Goal: Information Seeking & Learning: Learn about a topic

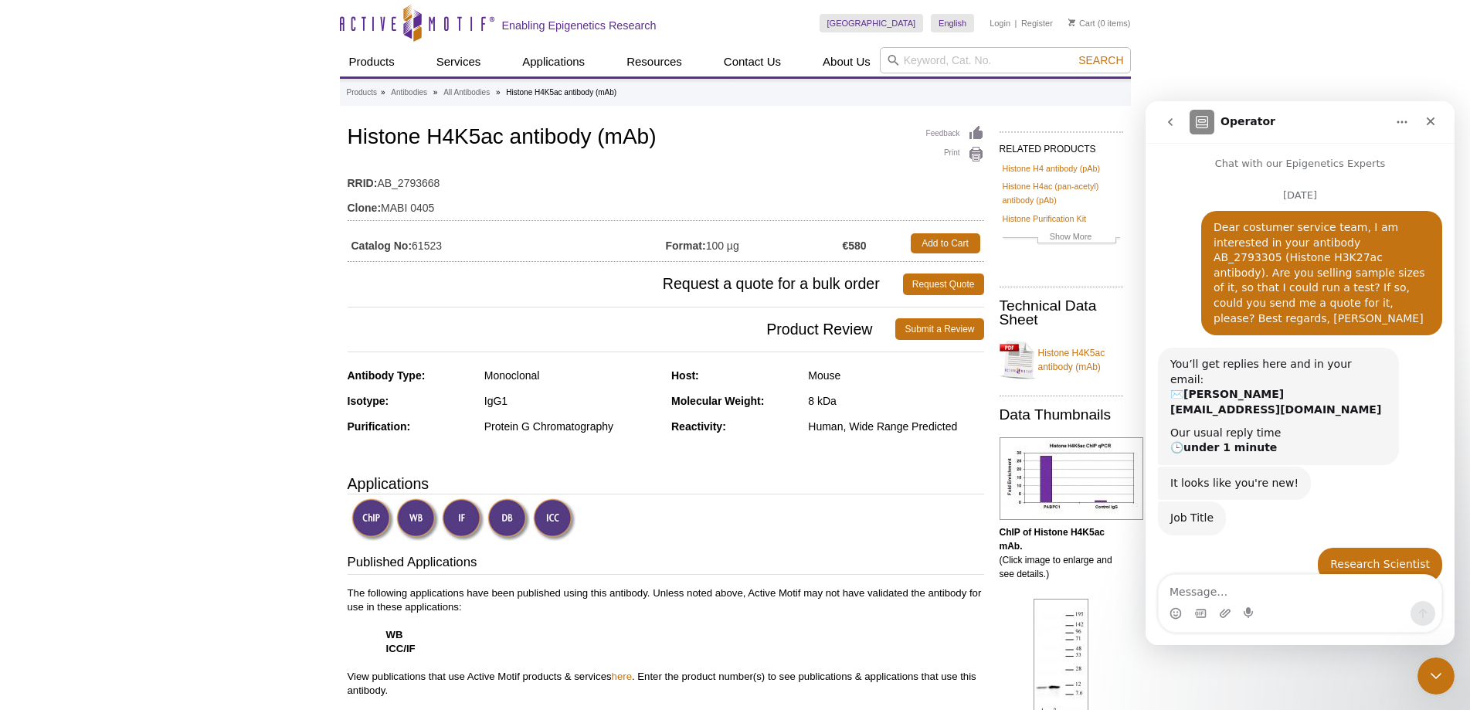
scroll to position [269, 0]
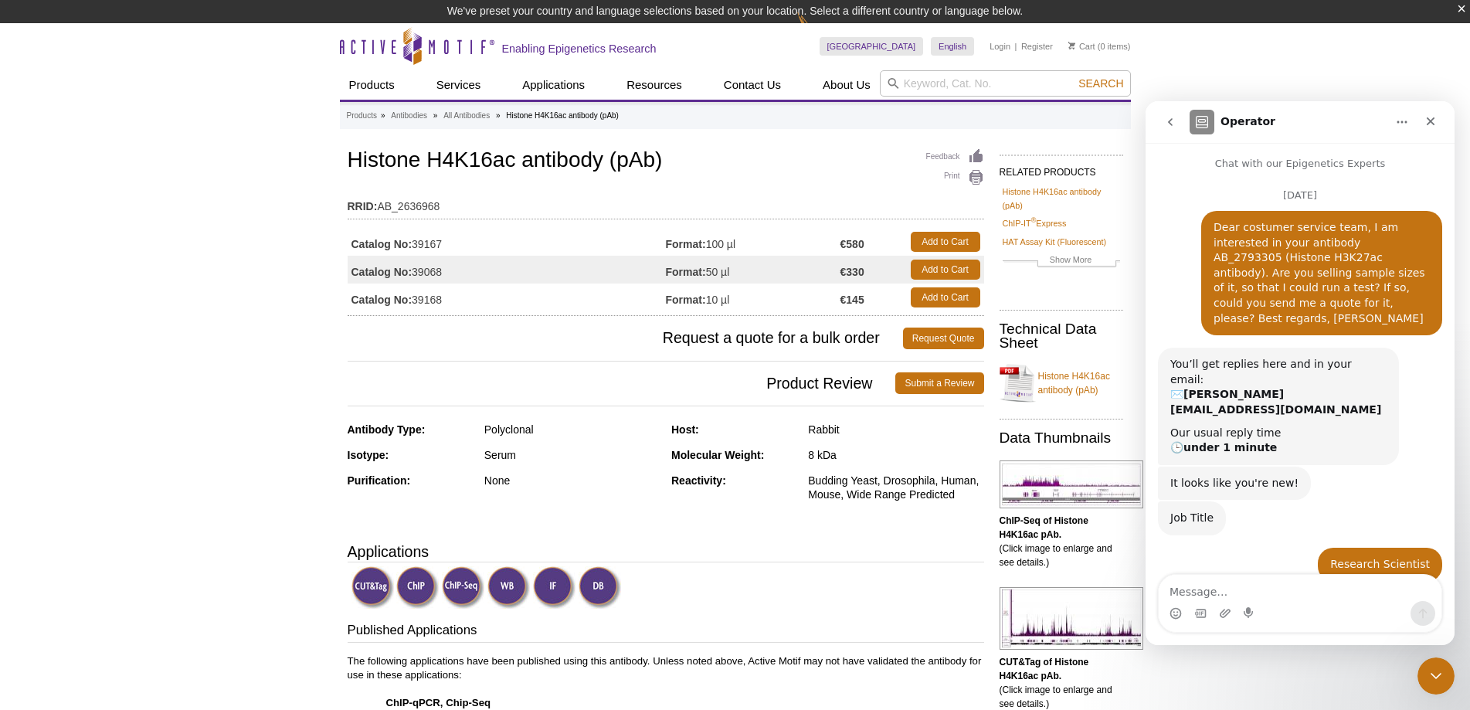
scroll to position [269, 0]
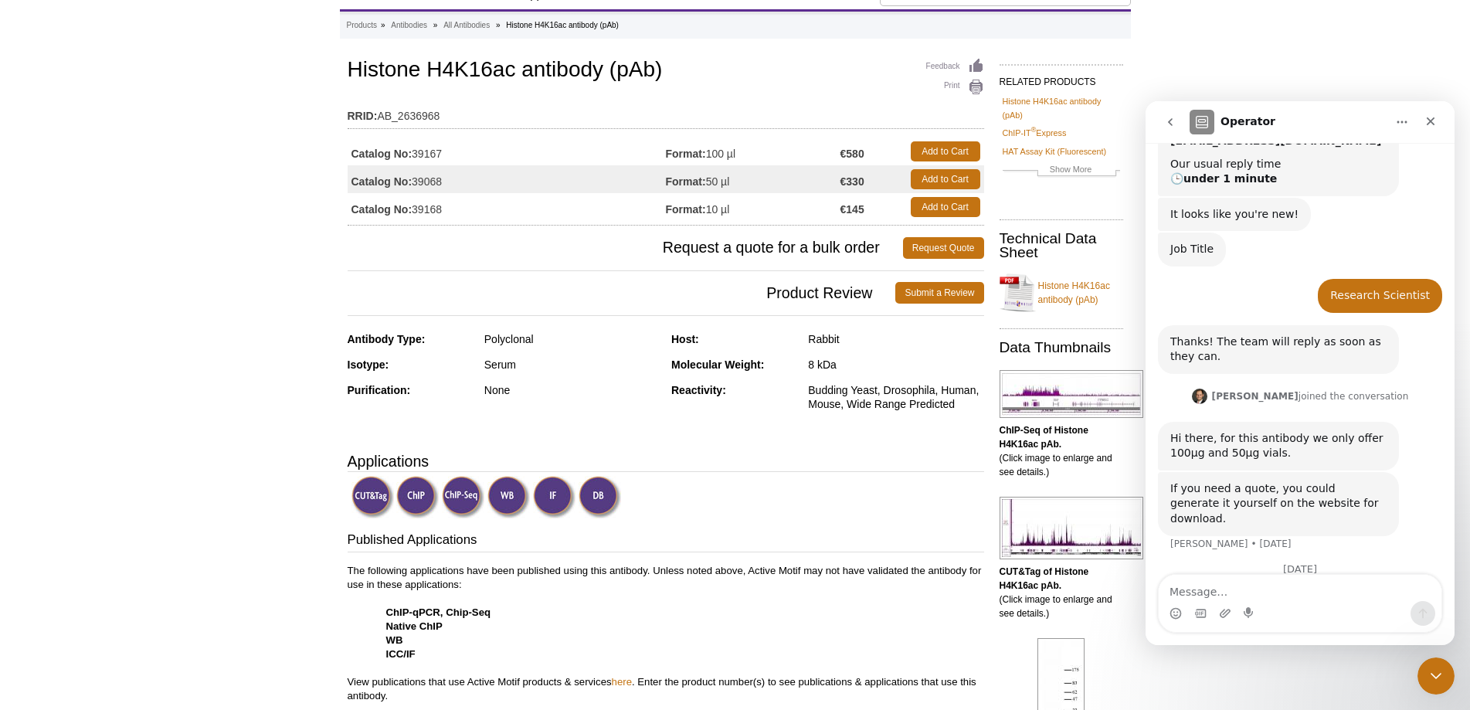
scroll to position [155, 0]
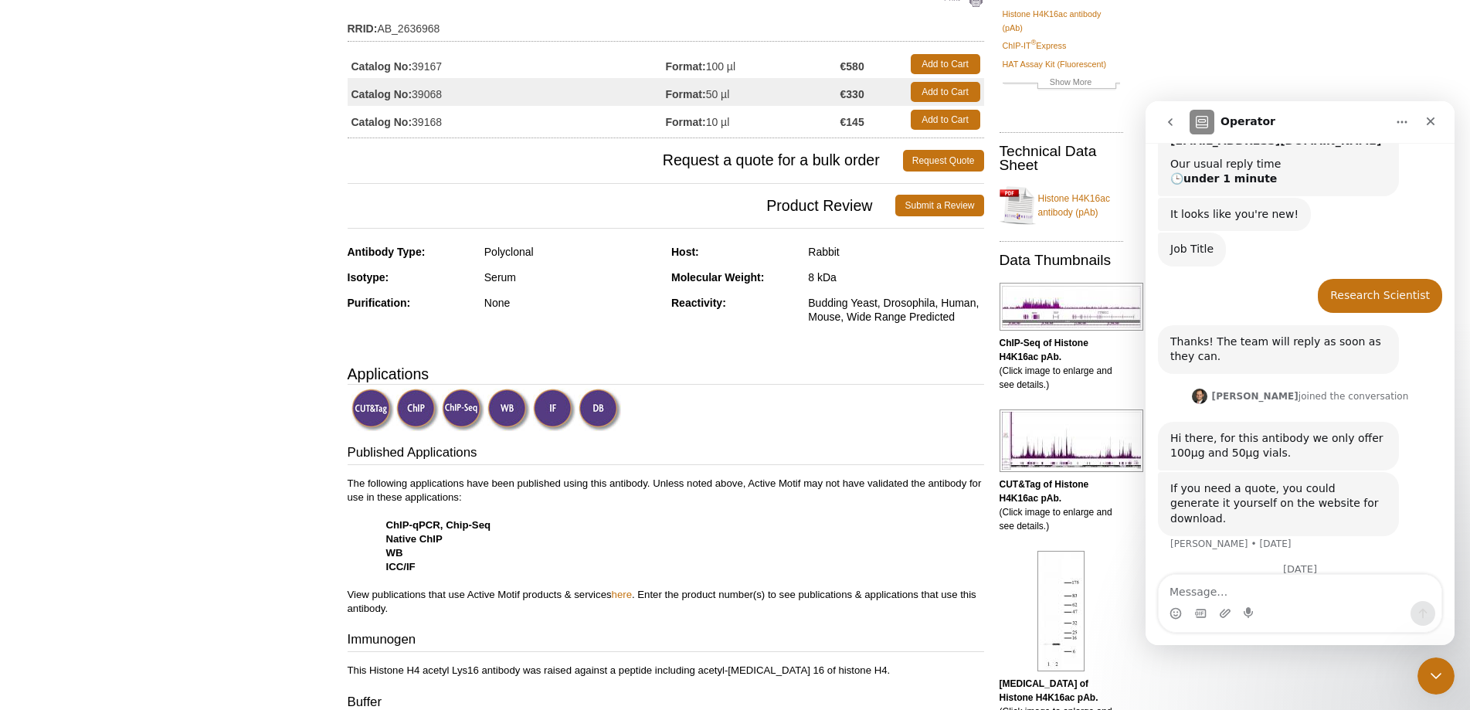
click at [552, 408] on img at bounding box center [554, 410] width 42 height 42
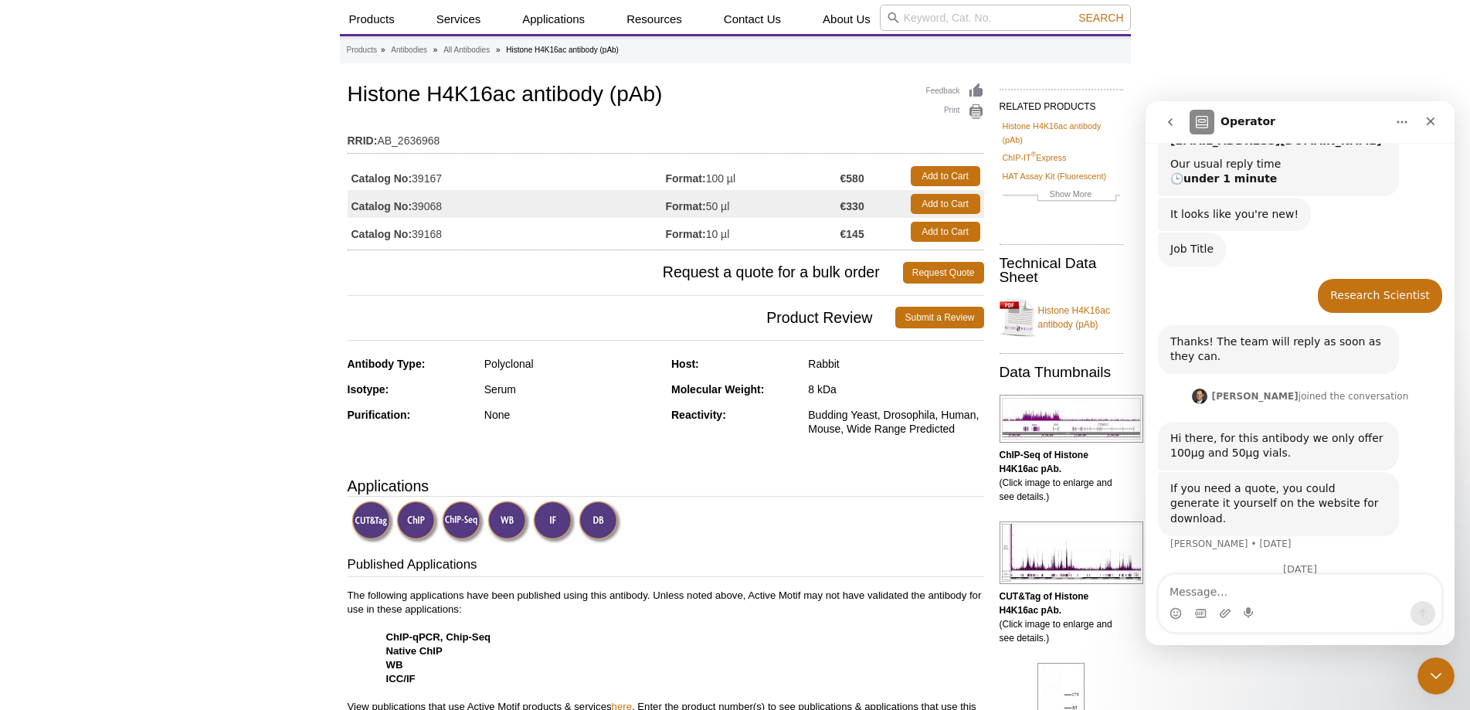
scroll to position [42, 0]
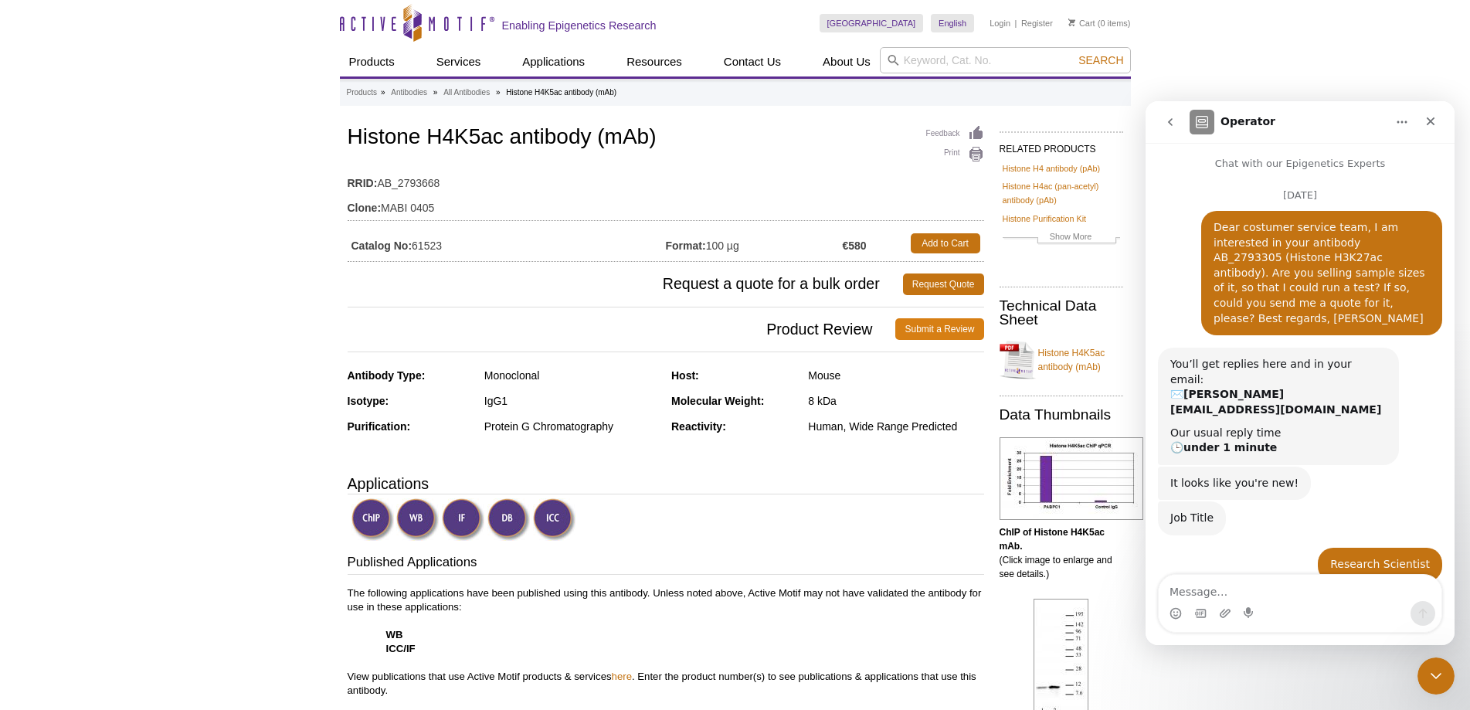
scroll to position [269, 0]
